Goal: Task Accomplishment & Management: Manage account settings

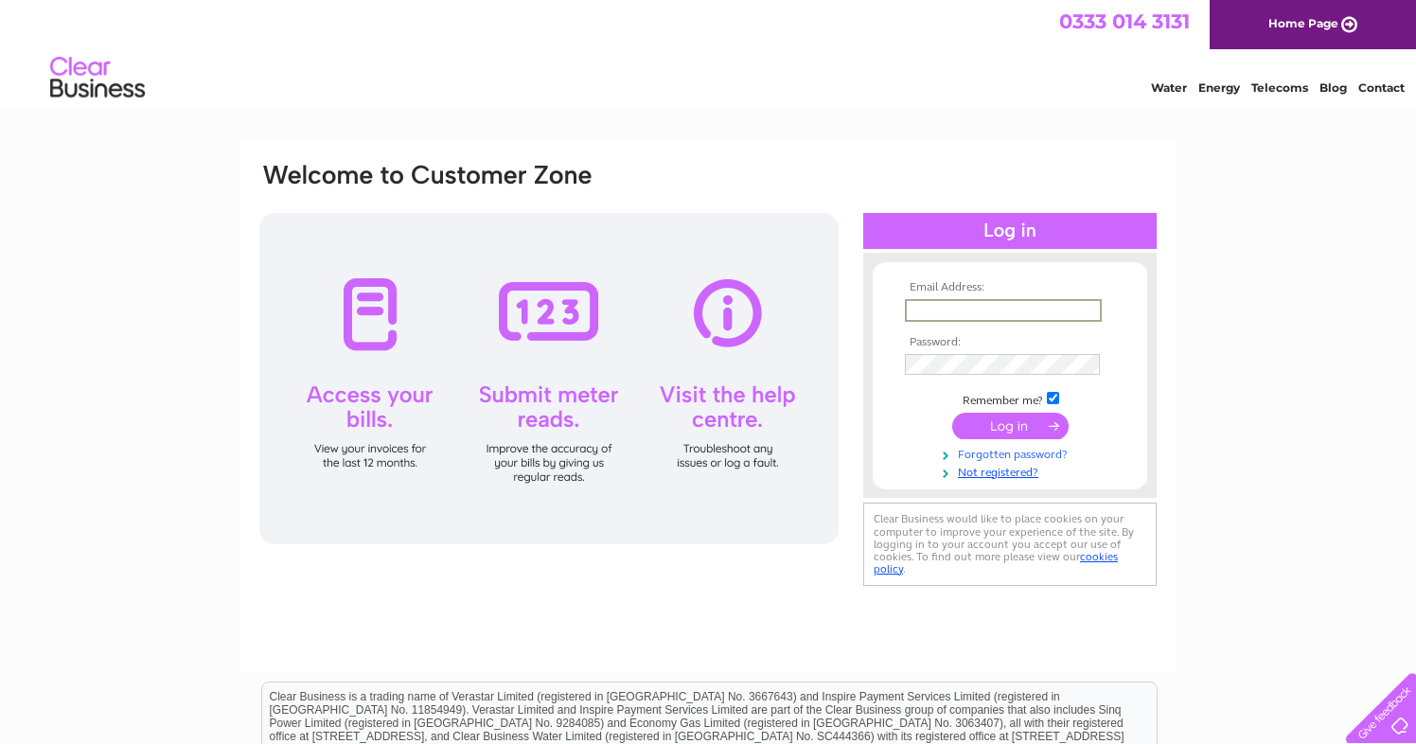
click at [1104, 458] on link "Forgotten password?" at bounding box center [1012, 453] width 215 height 18
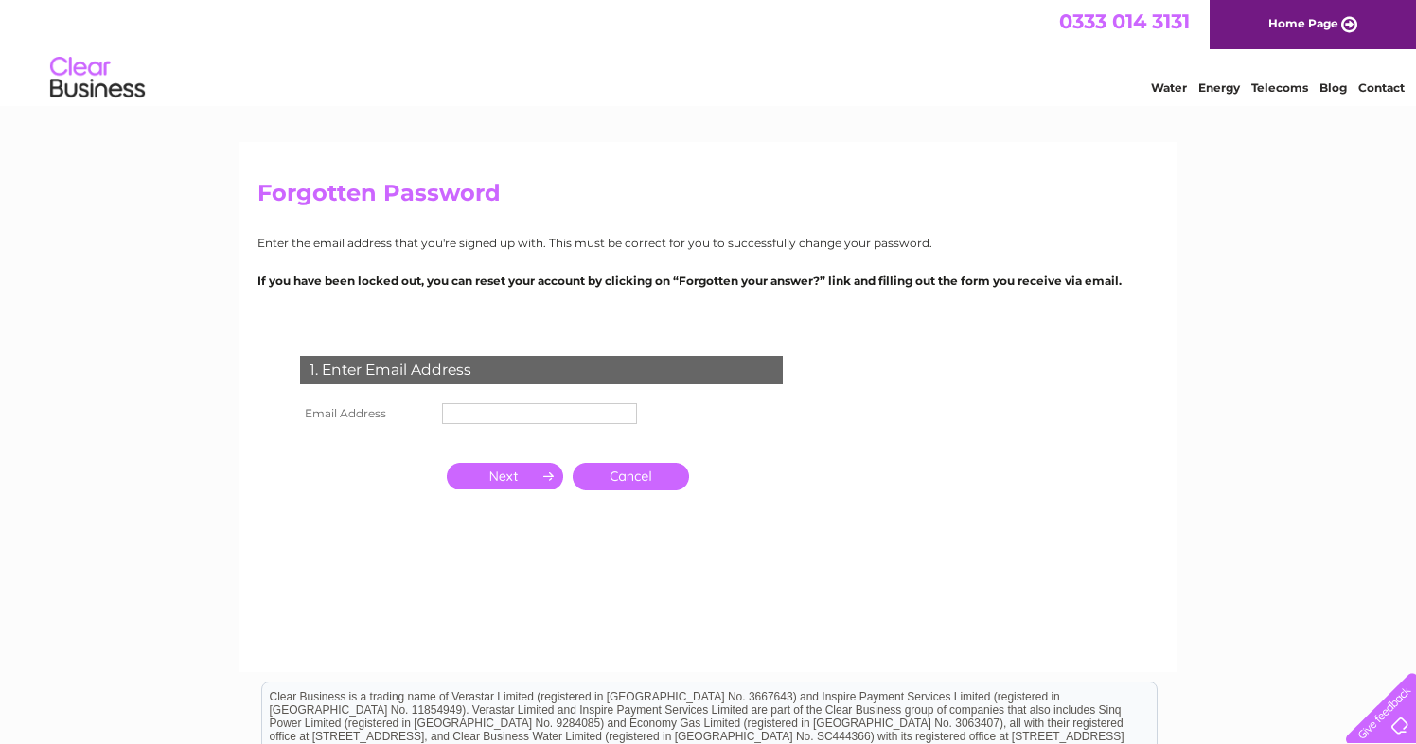
click at [651, 474] on link "Cancel" at bounding box center [631, 476] width 116 height 27
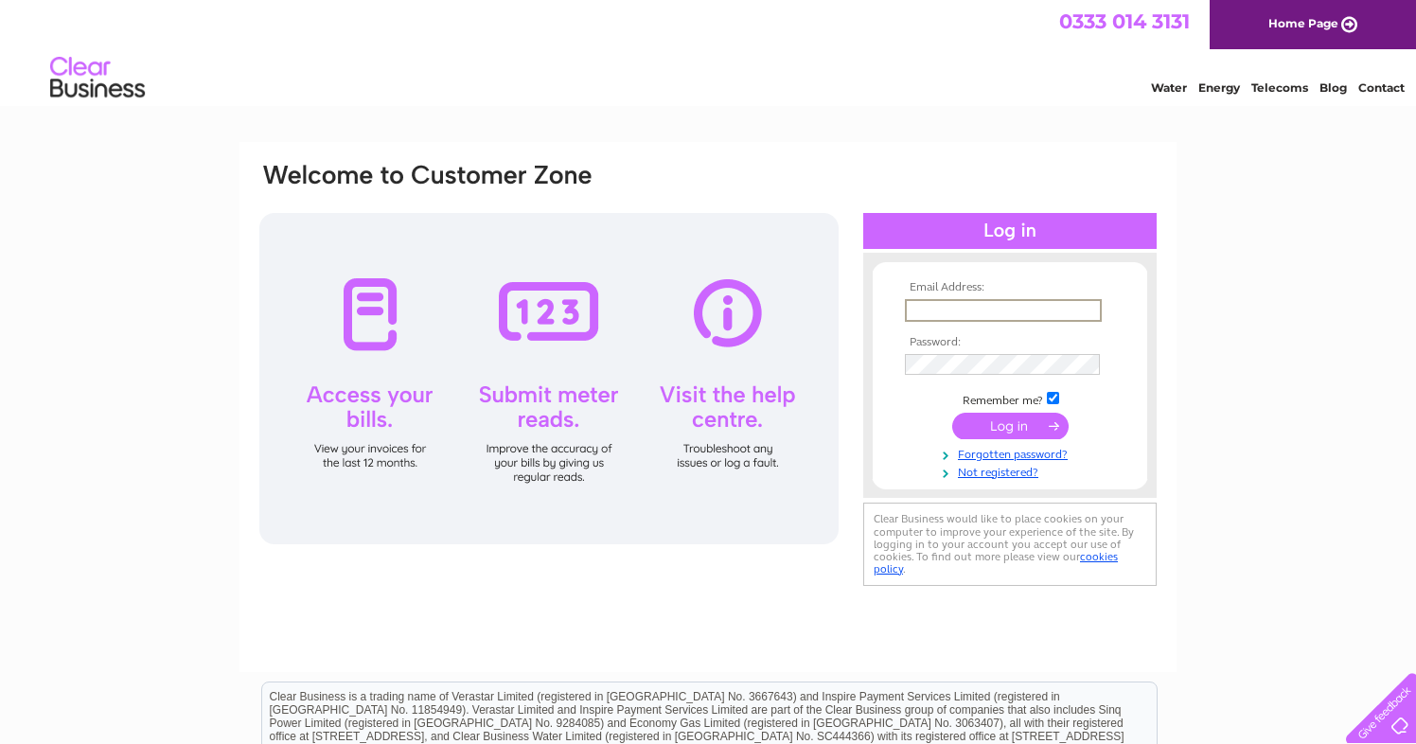
click at [883, 433] on form "Email Address: Password: Remember me?" at bounding box center [1010, 380] width 274 height 198
click at [1117, 439] on td at bounding box center [1010, 426] width 220 height 36
click at [993, 477] on div at bounding box center [1009, 486] width 293 height 19
click at [993, 472] on link "Not registered?" at bounding box center [1012, 469] width 215 height 18
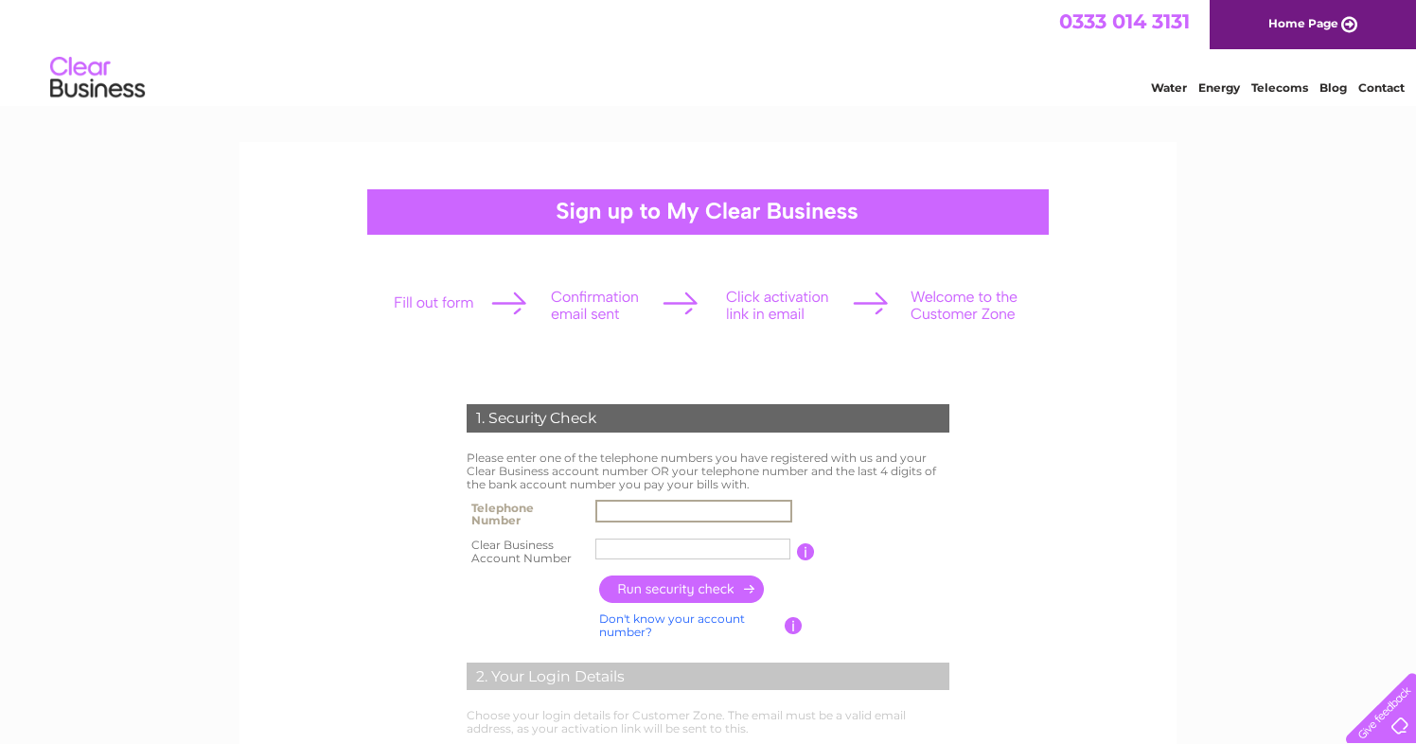
click at [691, 512] on input "text" at bounding box center [693, 511] width 197 height 23
type input "07545065590"
click at [629, 550] on input "text" at bounding box center [692, 548] width 195 height 21
type input "CB3030134"
click at [662, 594] on input "button" at bounding box center [682, 588] width 167 height 27
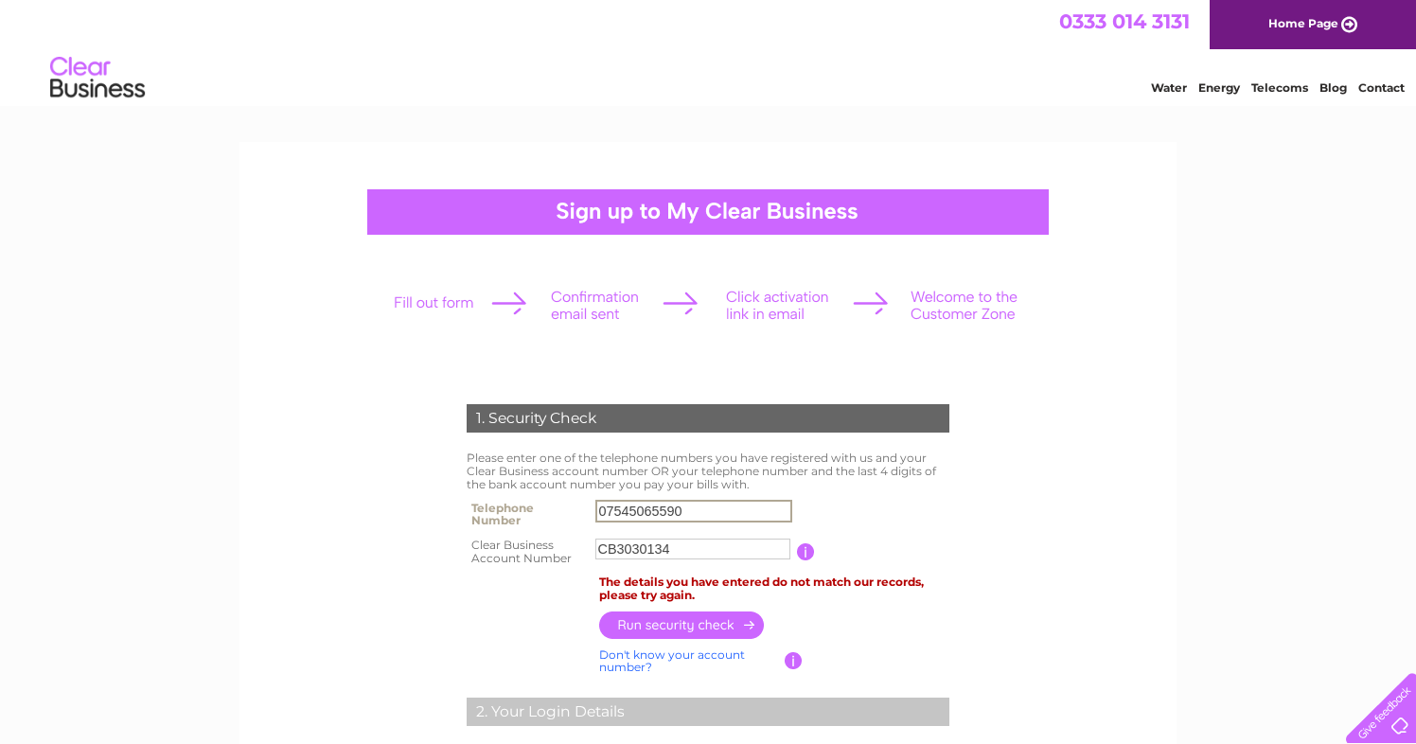
drag, startPoint x: 679, startPoint y: 513, endPoint x: 462, endPoint y: 504, distance: 216.9
click at [462, 504] on tr "Telephone Number 07545065590" at bounding box center [708, 514] width 492 height 38
paste input "7946 819165"
click at [631, 508] on input "7946 819165" at bounding box center [693, 511] width 197 height 23
type input "07946819165"
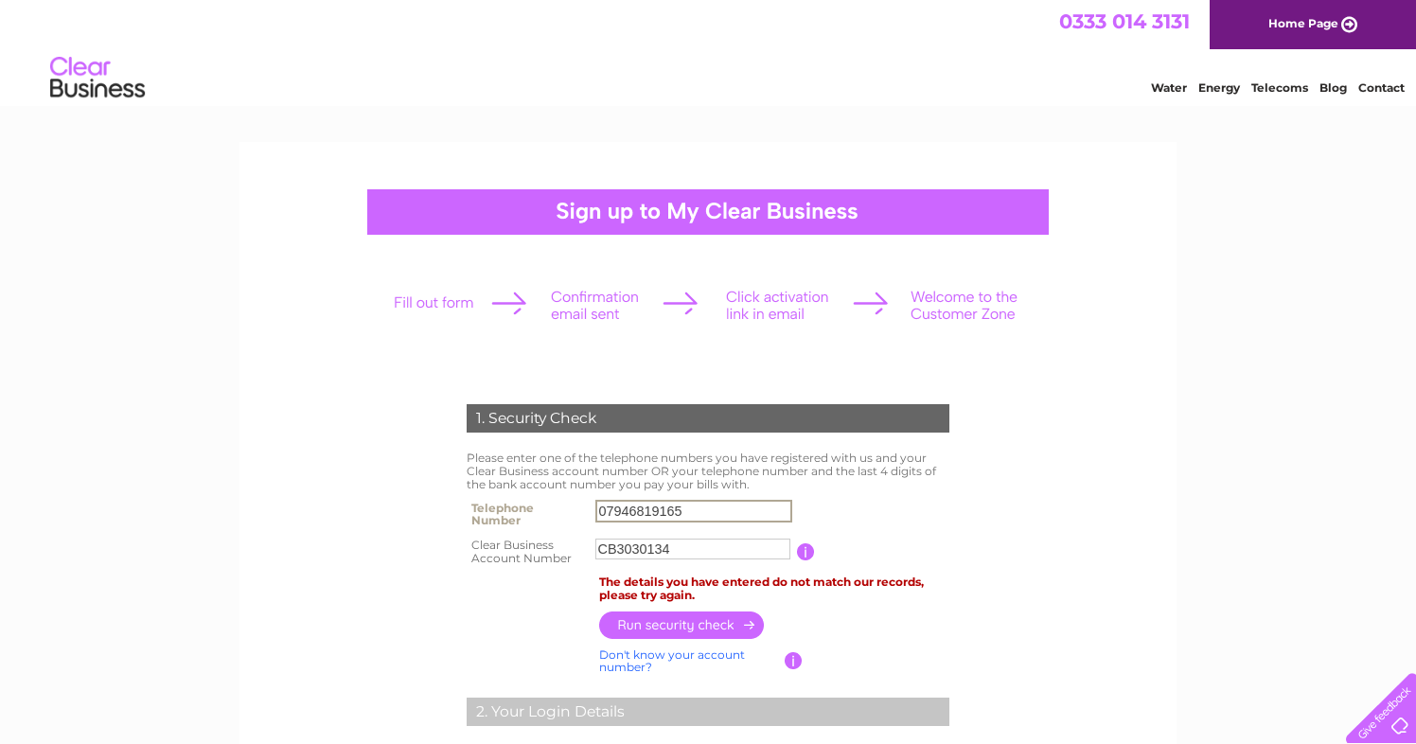
click at [677, 625] on input "button" at bounding box center [682, 624] width 167 height 27
drag, startPoint x: 701, startPoint y: 547, endPoint x: 585, endPoint y: 545, distance: 116.4
click at [585, 545] on tr "Clear Business Account Number CB3030134 You will find your account number on th…" at bounding box center [708, 552] width 492 height 38
click at [802, 556] on input "button" at bounding box center [804, 551] width 18 height 17
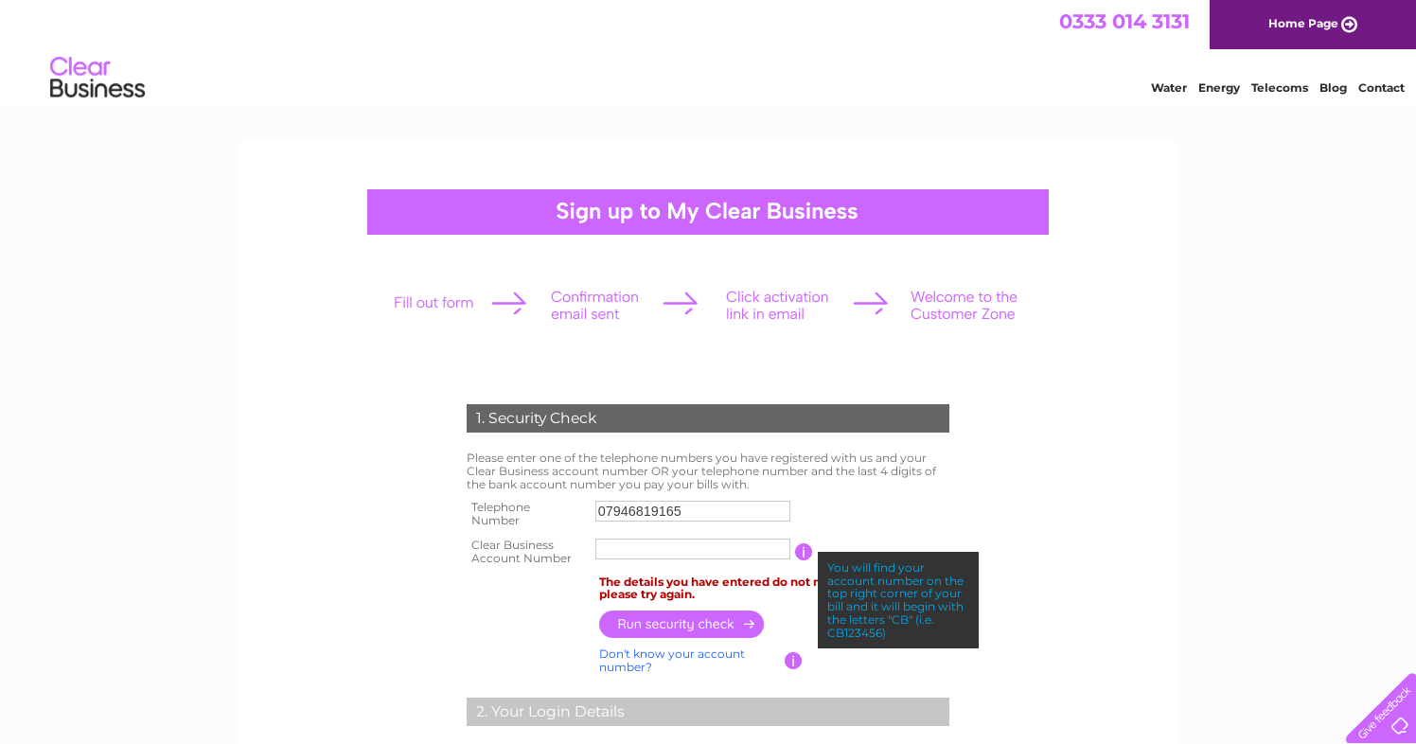
click at [802, 556] on input "button" at bounding box center [804, 551] width 18 height 17
click at [737, 554] on input "text" at bounding box center [692, 549] width 197 height 23
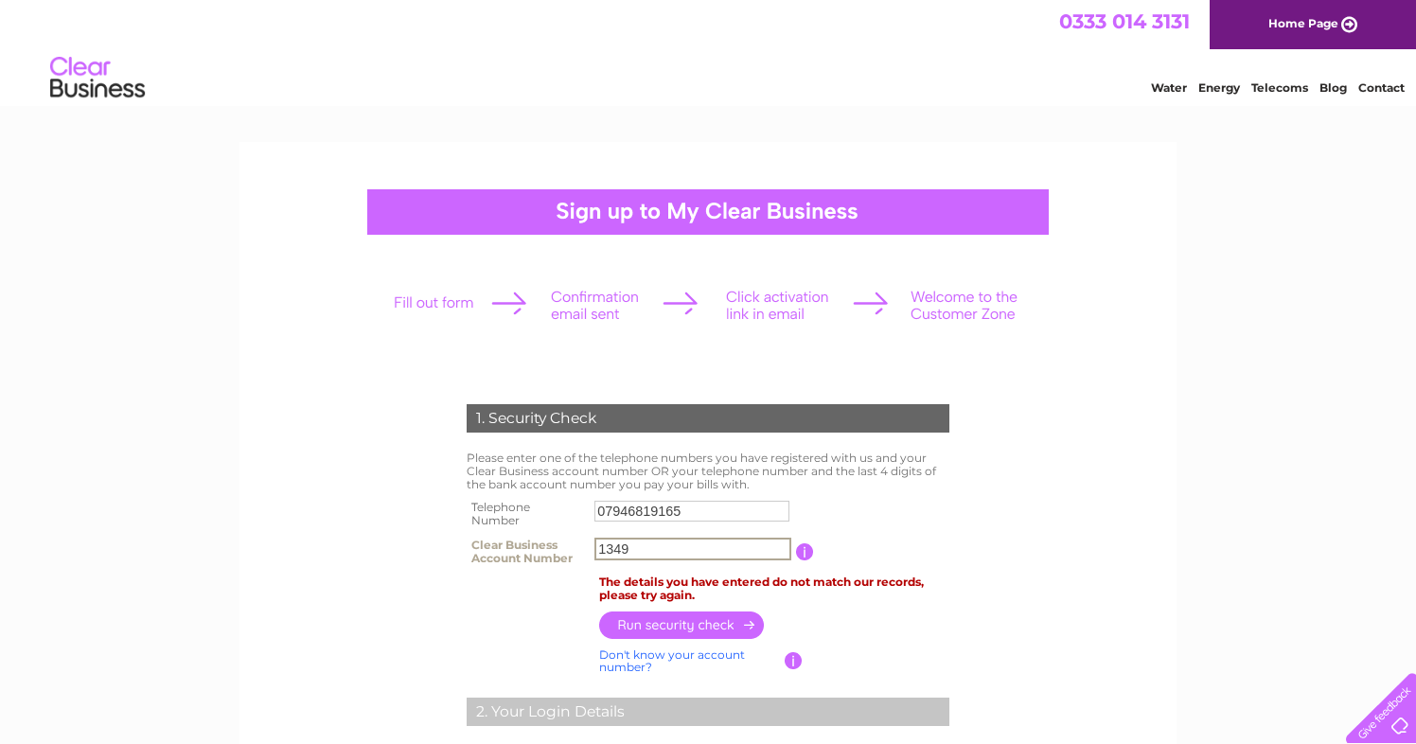
type input "1349"
click at [719, 626] on input "button" at bounding box center [682, 624] width 167 height 27
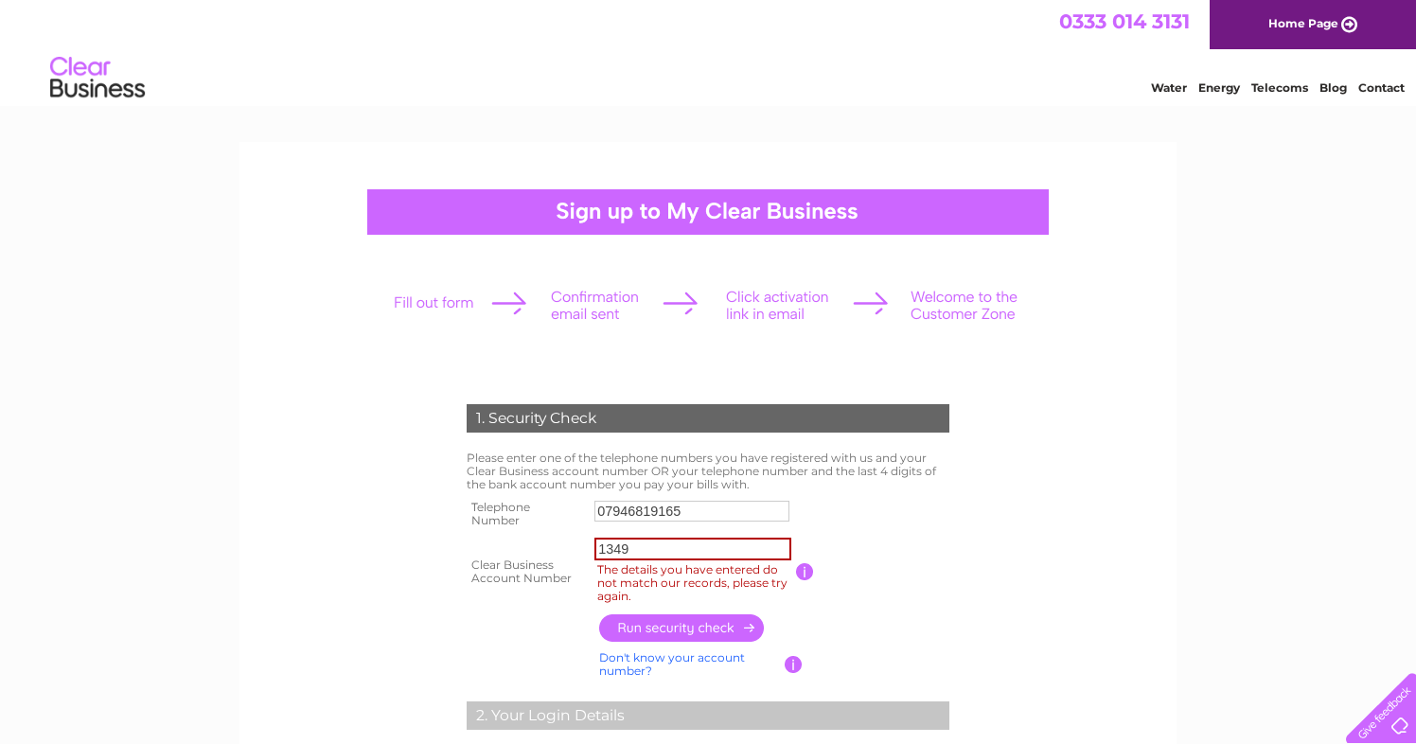
click at [647, 549] on input "1349" at bounding box center [692, 549] width 197 height 23
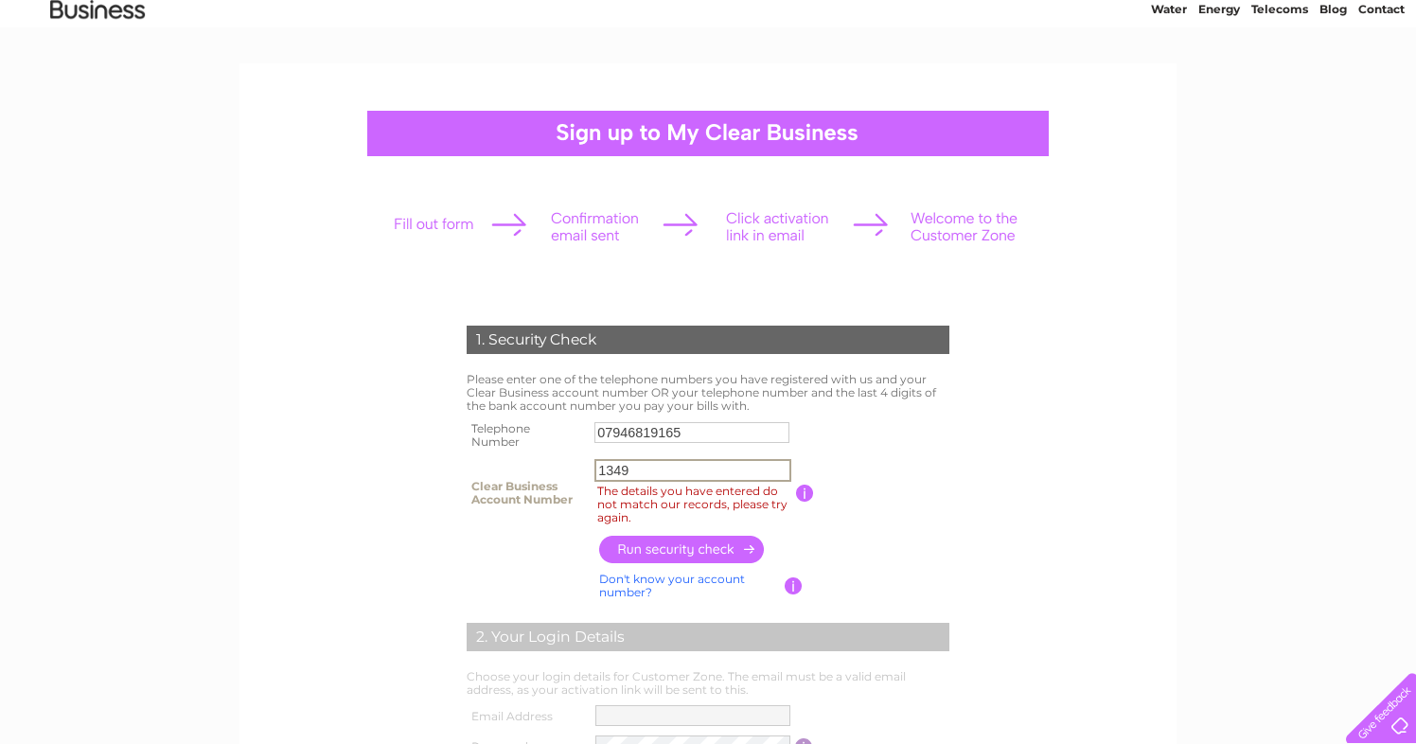
scroll to position [84, 0]
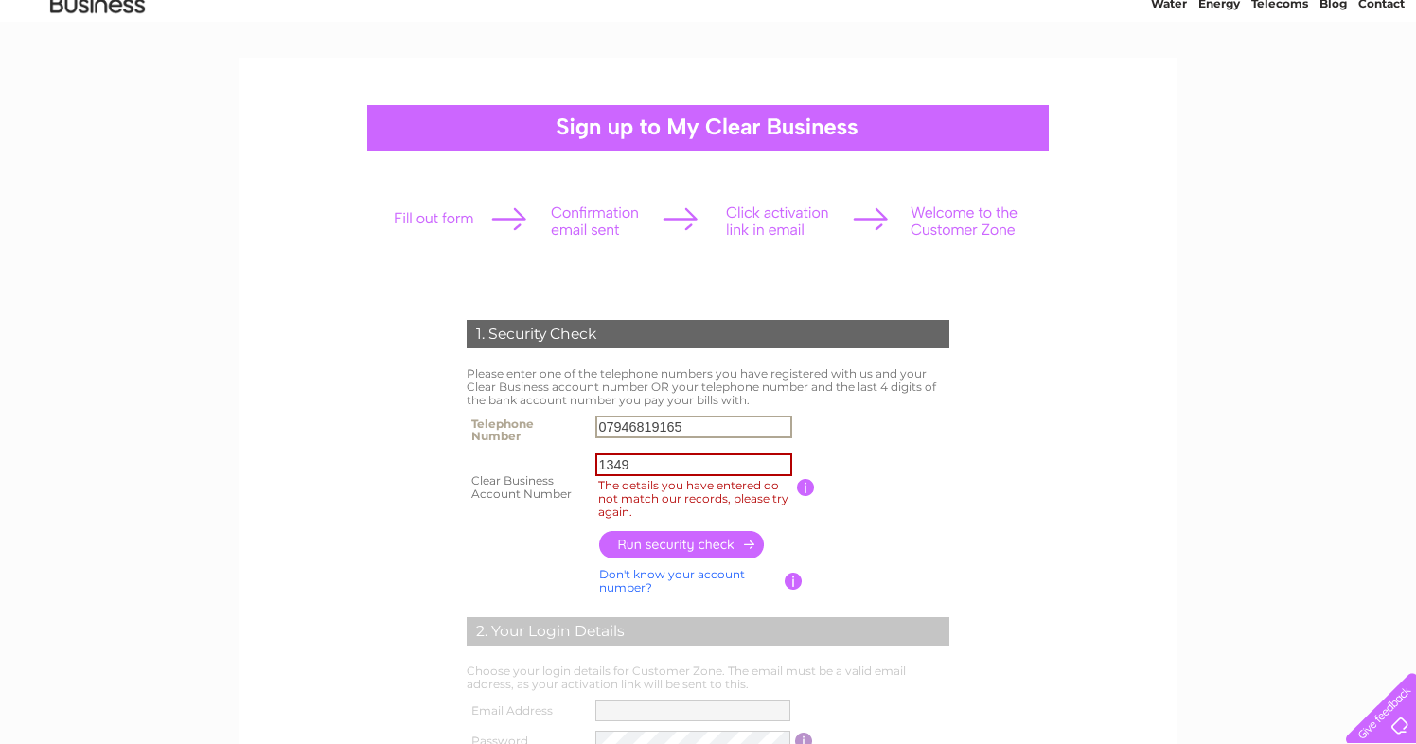
drag, startPoint x: 700, startPoint y: 425, endPoint x: 548, endPoint y: 427, distance: 152.4
click at [548, 427] on tr "Telephone Number 07946819165" at bounding box center [708, 430] width 492 height 38
type input "07545065590"
click at [530, 564] on th at bounding box center [528, 581] width 132 height 36
click at [656, 549] on input "button" at bounding box center [682, 543] width 167 height 27
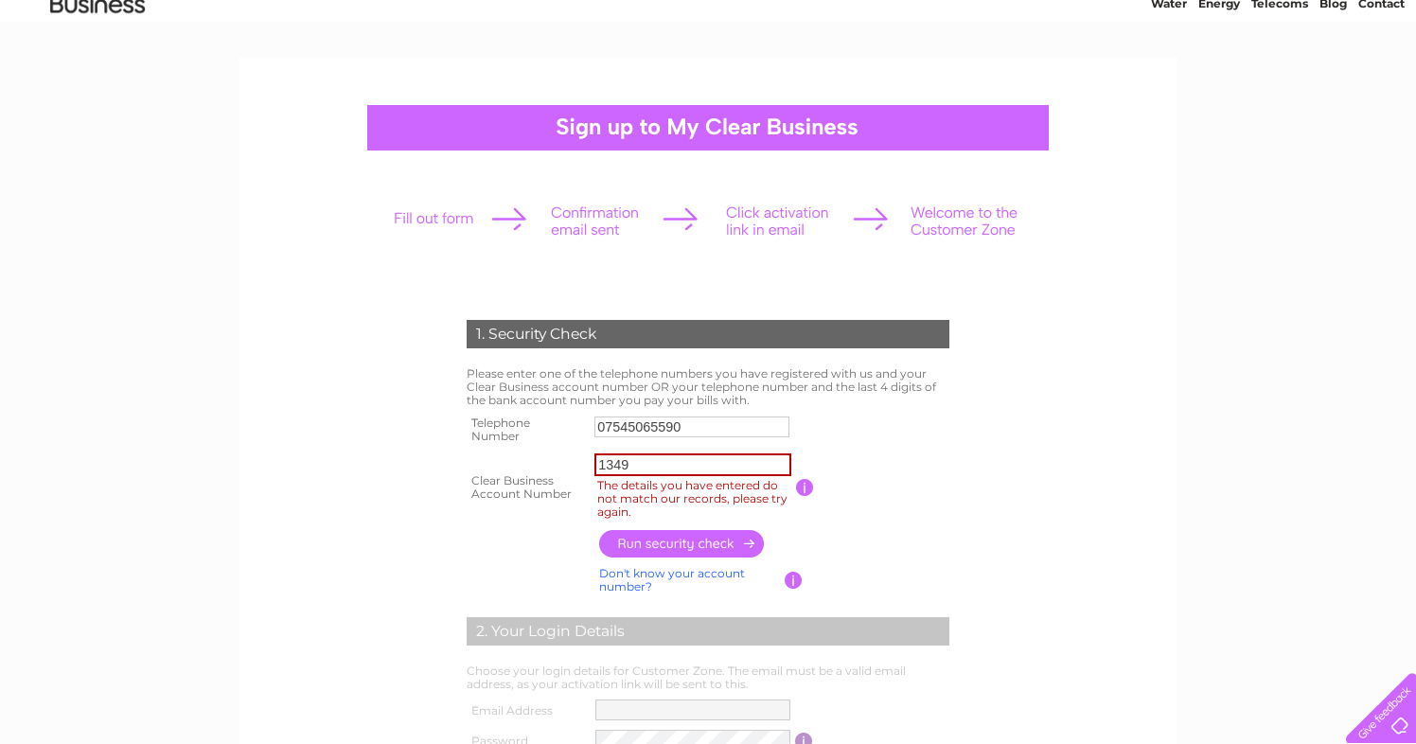
click at [657, 473] on input "1349" at bounding box center [692, 464] width 197 height 23
drag, startPoint x: 662, startPoint y: 467, endPoint x: 558, endPoint y: 466, distance: 104.1
click at [558, 466] on tr "Clear Business Account Number 1349 The details you have entered do not match ou…" at bounding box center [708, 487] width 492 height 77
type input "6926"
click at [716, 547] on input "button" at bounding box center [682, 543] width 167 height 27
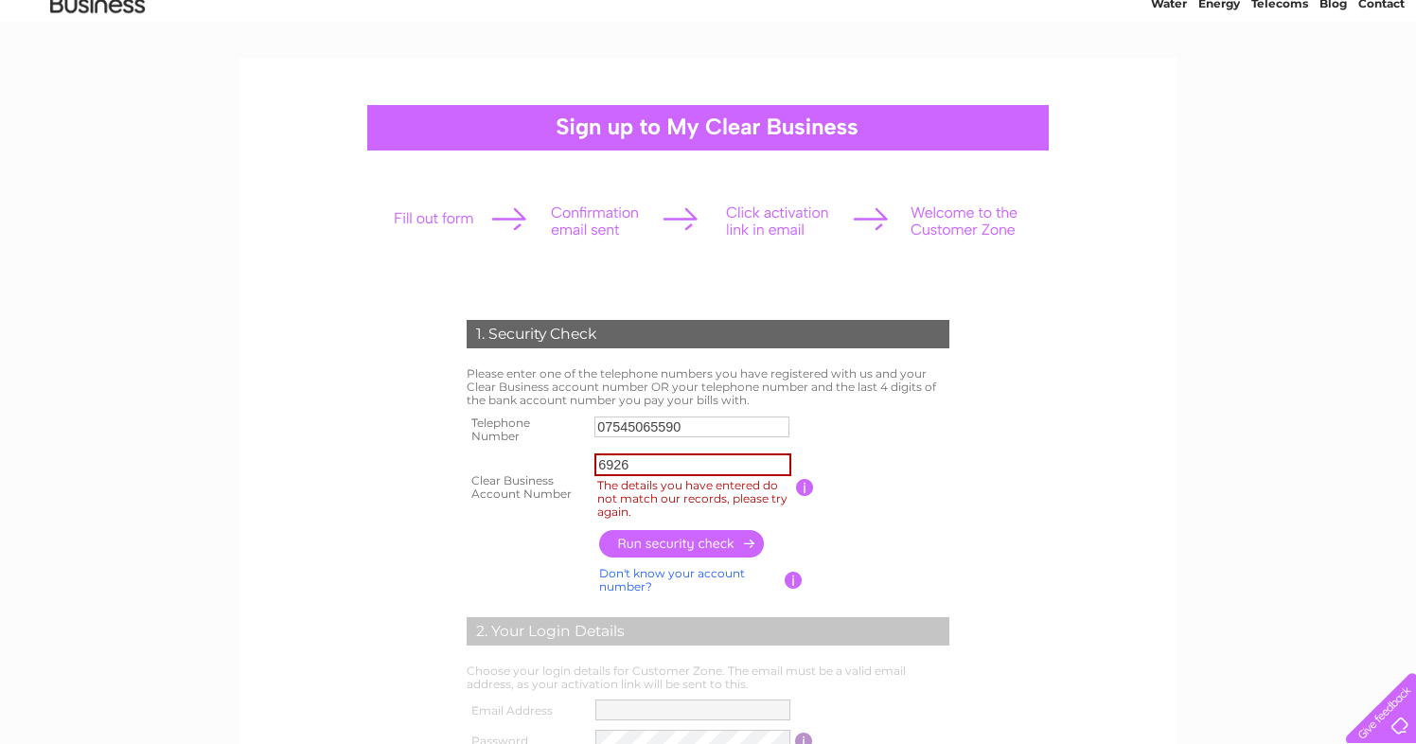
click at [716, 547] on input "button" at bounding box center [682, 543] width 167 height 27
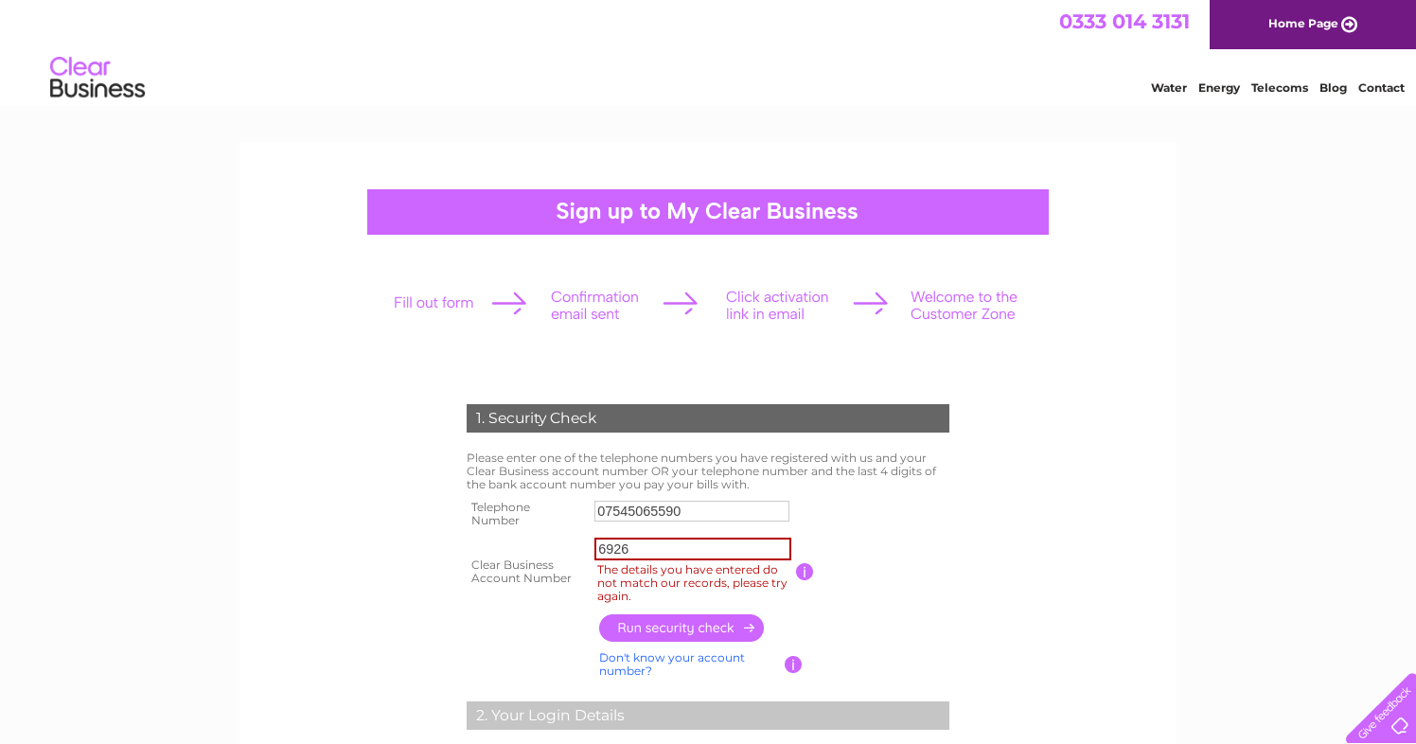
click at [1275, 37] on link "Home Page" at bounding box center [1312, 24] width 206 height 49
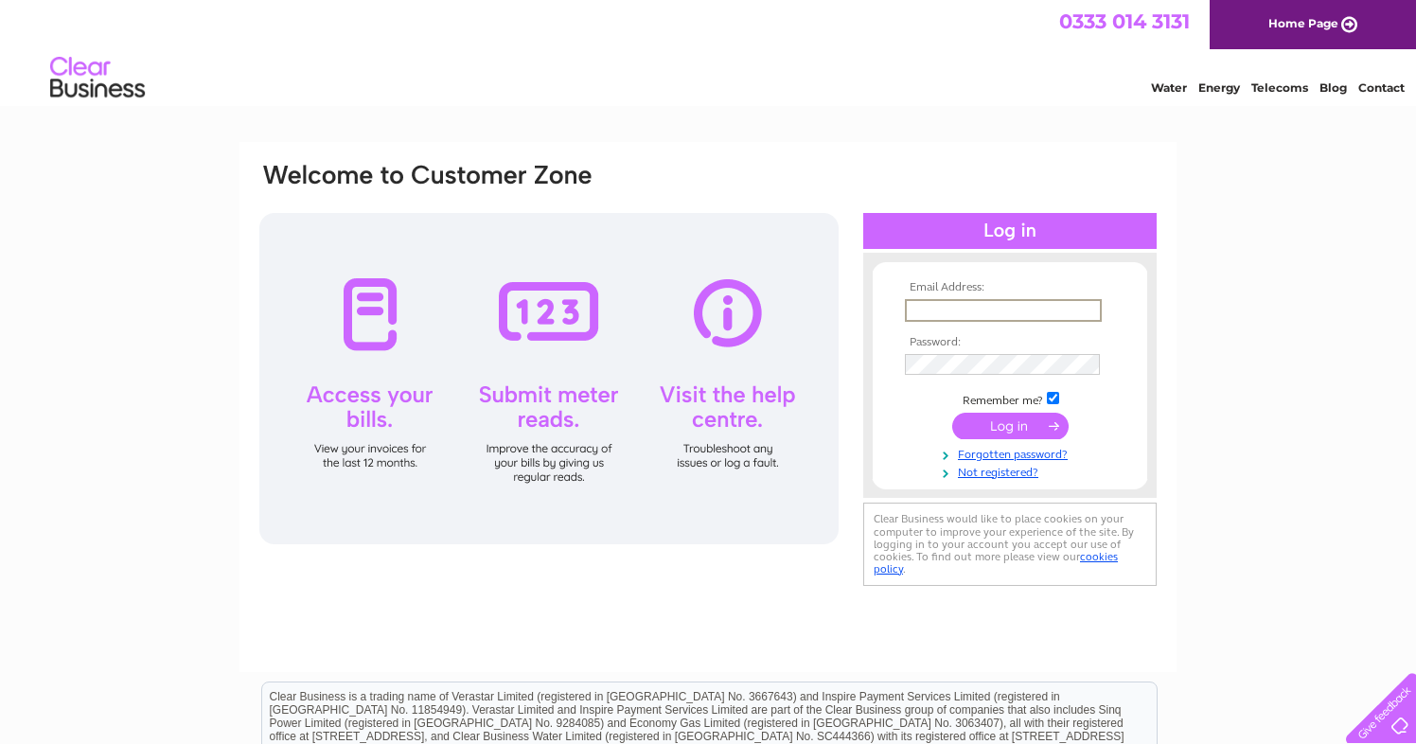
click at [1004, 316] on input "text" at bounding box center [1003, 310] width 197 height 23
click at [934, 305] on input "text" at bounding box center [1002, 309] width 195 height 21
click at [893, 409] on form "Email Address: Password: Remember me?" at bounding box center [1010, 380] width 274 height 198
click at [935, 313] on input "text" at bounding box center [1003, 310] width 197 height 23
type input "S"
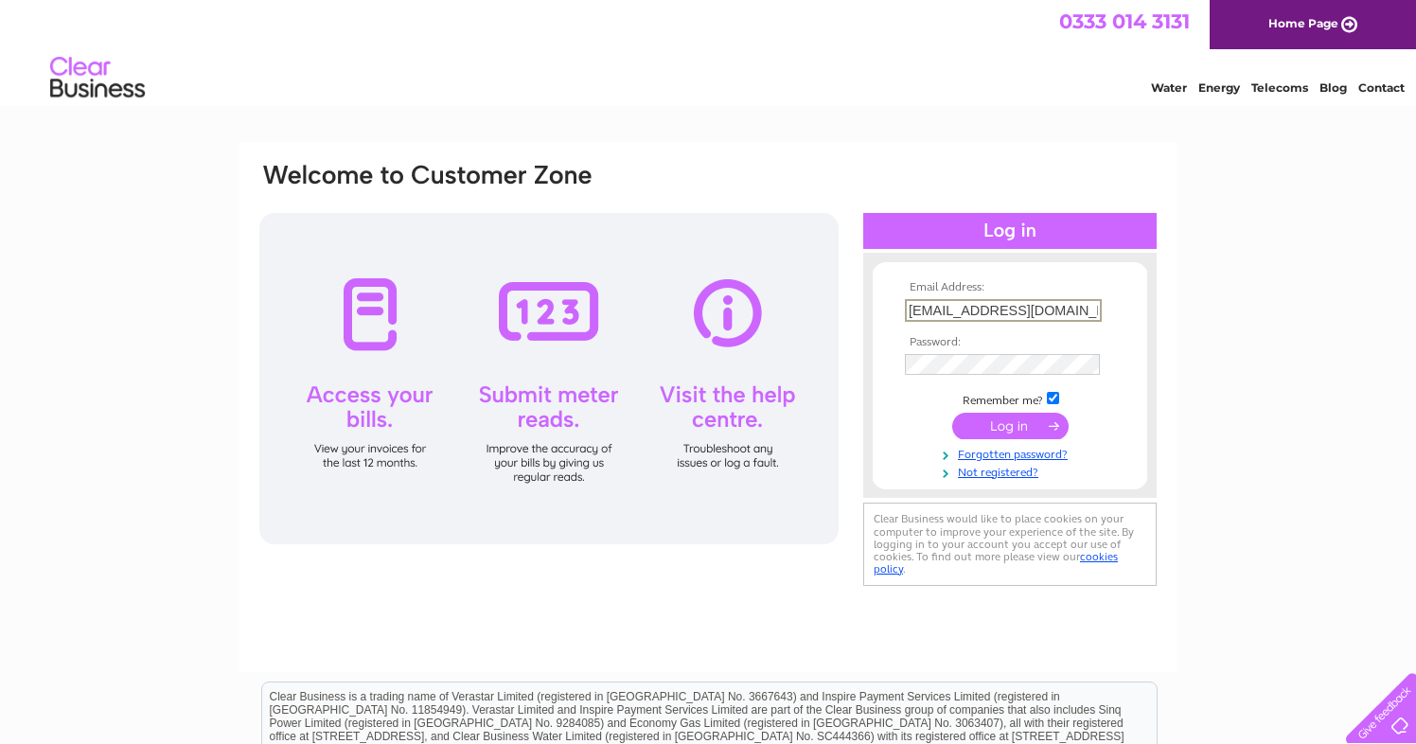
type input "[EMAIL_ADDRESS][DOMAIN_NAME]"
click at [981, 452] on link "Forgotten password?" at bounding box center [1012, 453] width 215 height 18
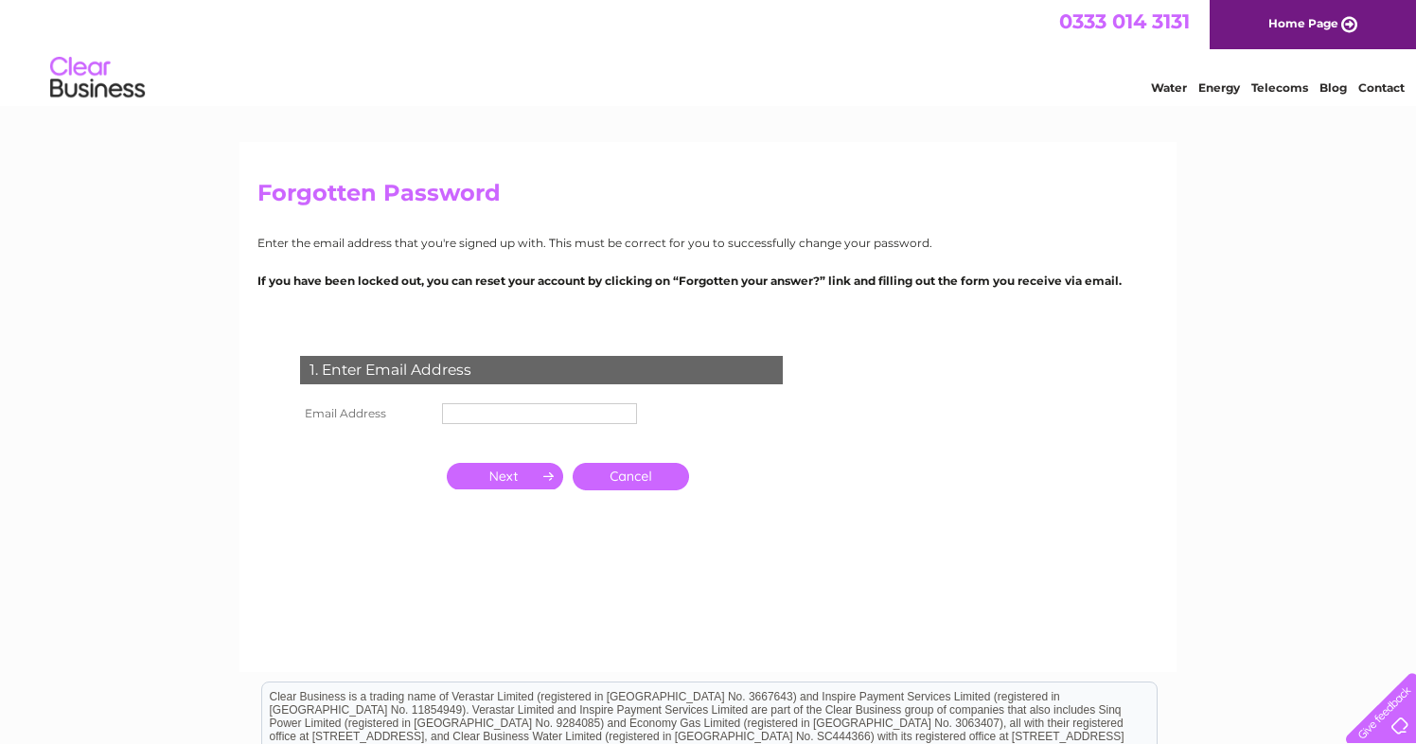
click at [534, 418] on input "text" at bounding box center [539, 413] width 195 height 21
type input "[EMAIL_ADDRESS][DOMAIN_NAME]"
click input "submit" at bounding box center [0, 0] width 0 height 0
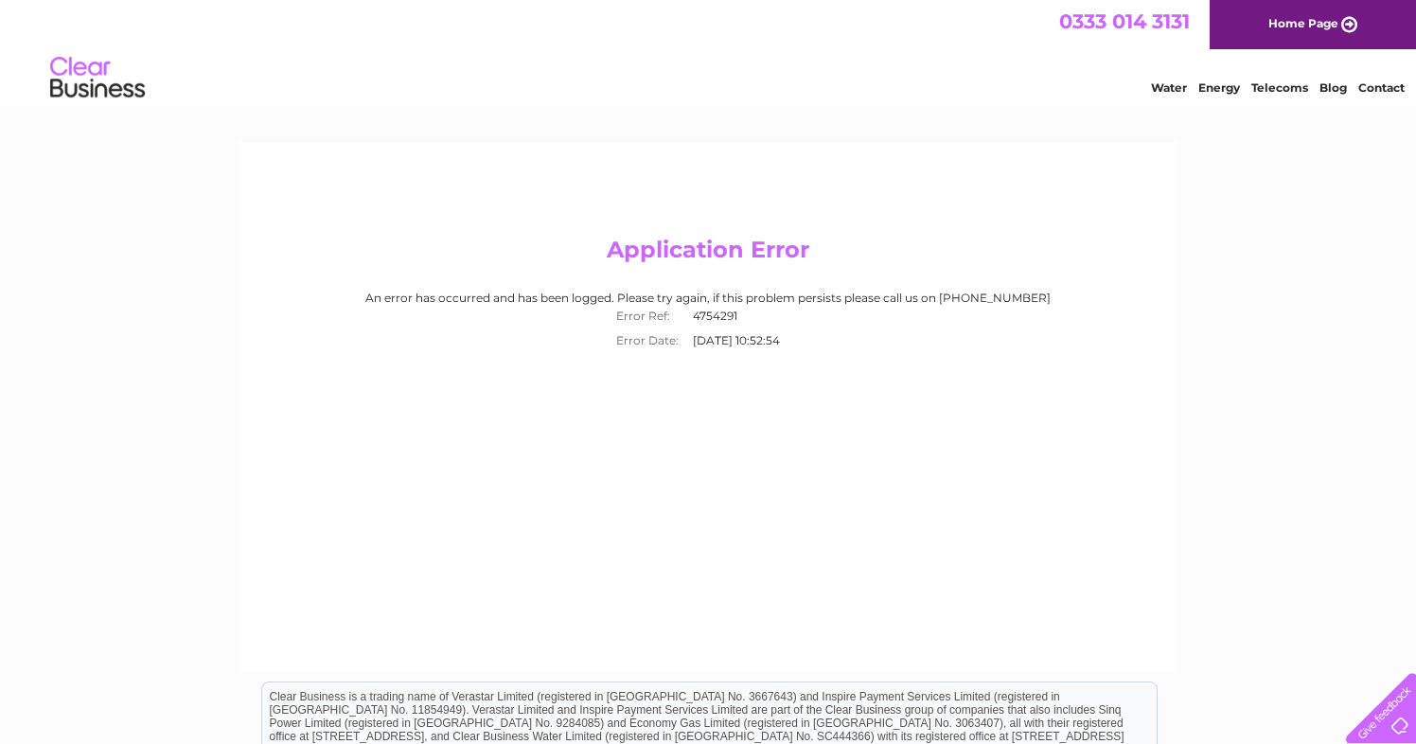
drag, startPoint x: 959, startPoint y: 299, endPoint x: 1132, endPoint y: 307, distance: 173.3
click at [1132, 307] on div "An error has occurred and has been logged. Please try again, if this problem pe…" at bounding box center [707, 322] width 901 height 62
click at [1095, 299] on div "An error has occurred and has been logged. Please try again, if this problem pe…" at bounding box center [707, 322] width 901 height 62
click at [1260, 33] on link "Home Page" at bounding box center [1312, 24] width 206 height 49
